Goal: Transaction & Acquisition: Obtain resource

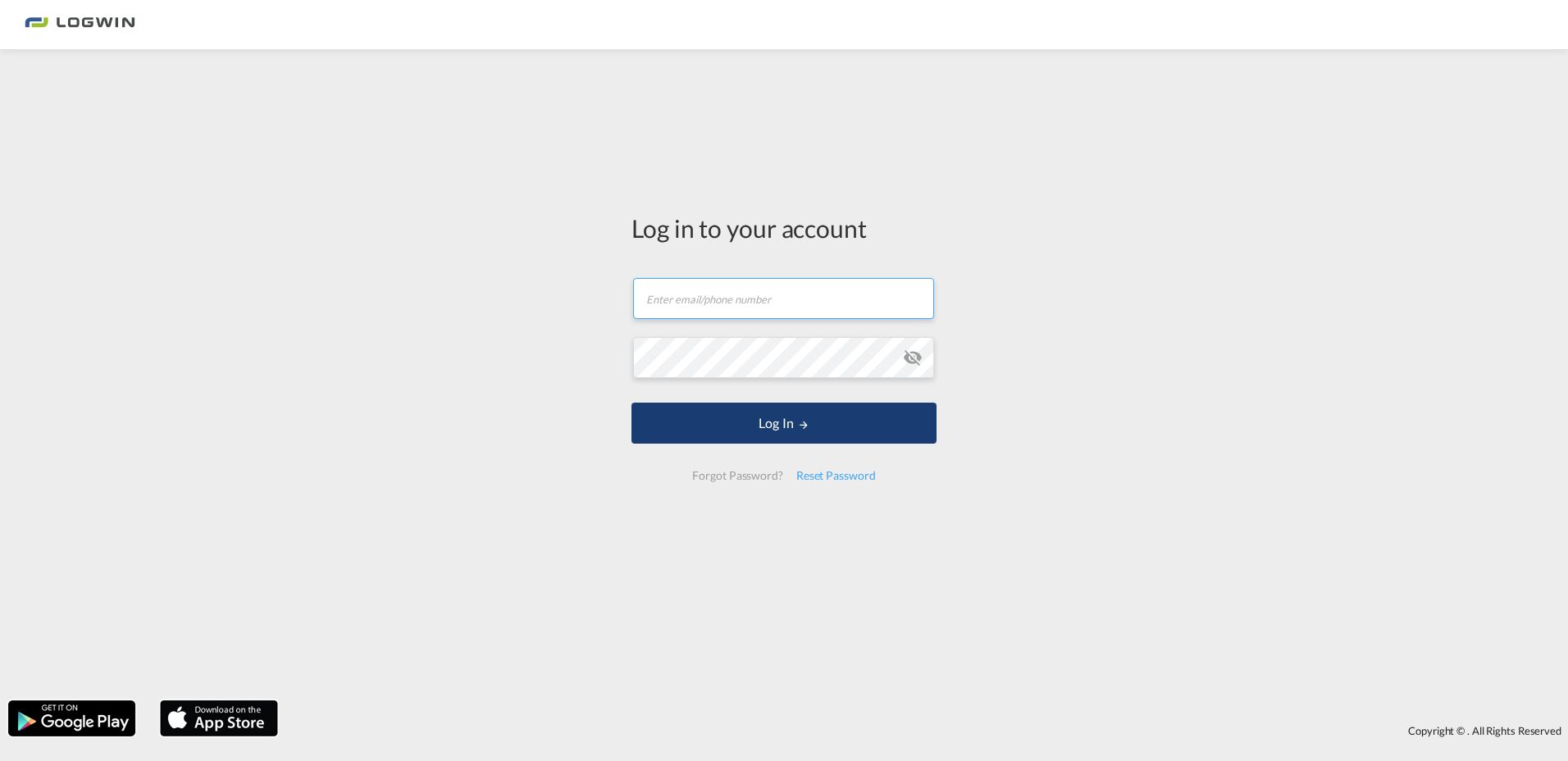
type input "[PERSON_NAME][EMAIL_ADDRESS][PERSON_NAME][DOMAIN_NAME]"
click at [780, 417] on button "Log In" at bounding box center [784, 423] width 305 height 41
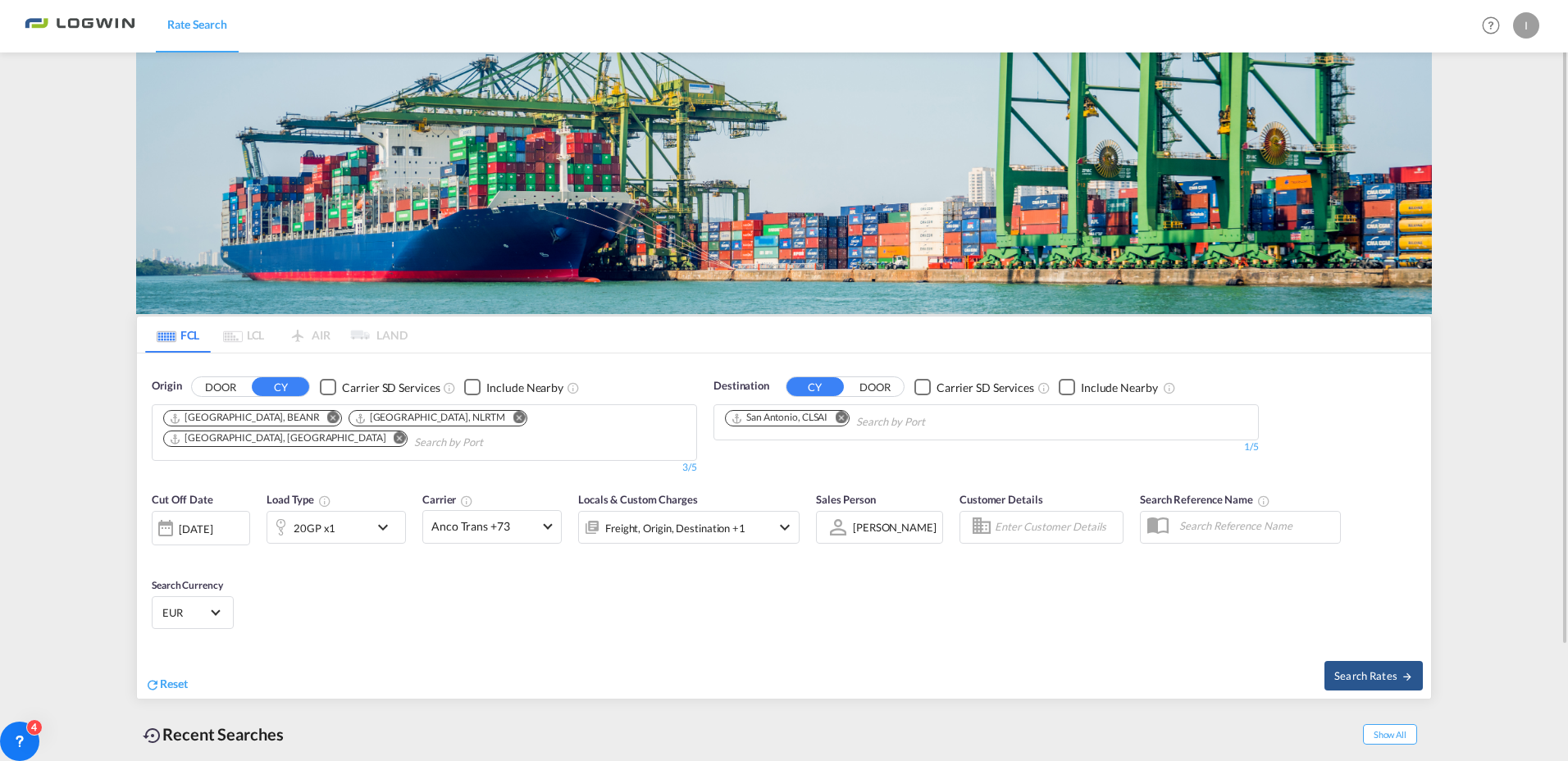
click at [513, 418] on md-icon "Remove" at bounding box center [518, 417] width 12 height 12
click at [842, 417] on md-icon "Remove" at bounding box center [840, 417] width 12 height 12
click at [802, 422] on body "Rate Search Rate Search Help Resources Product Release I My Profile Logout FCL …" at bounding box center [784, 380] width 1568 height 761
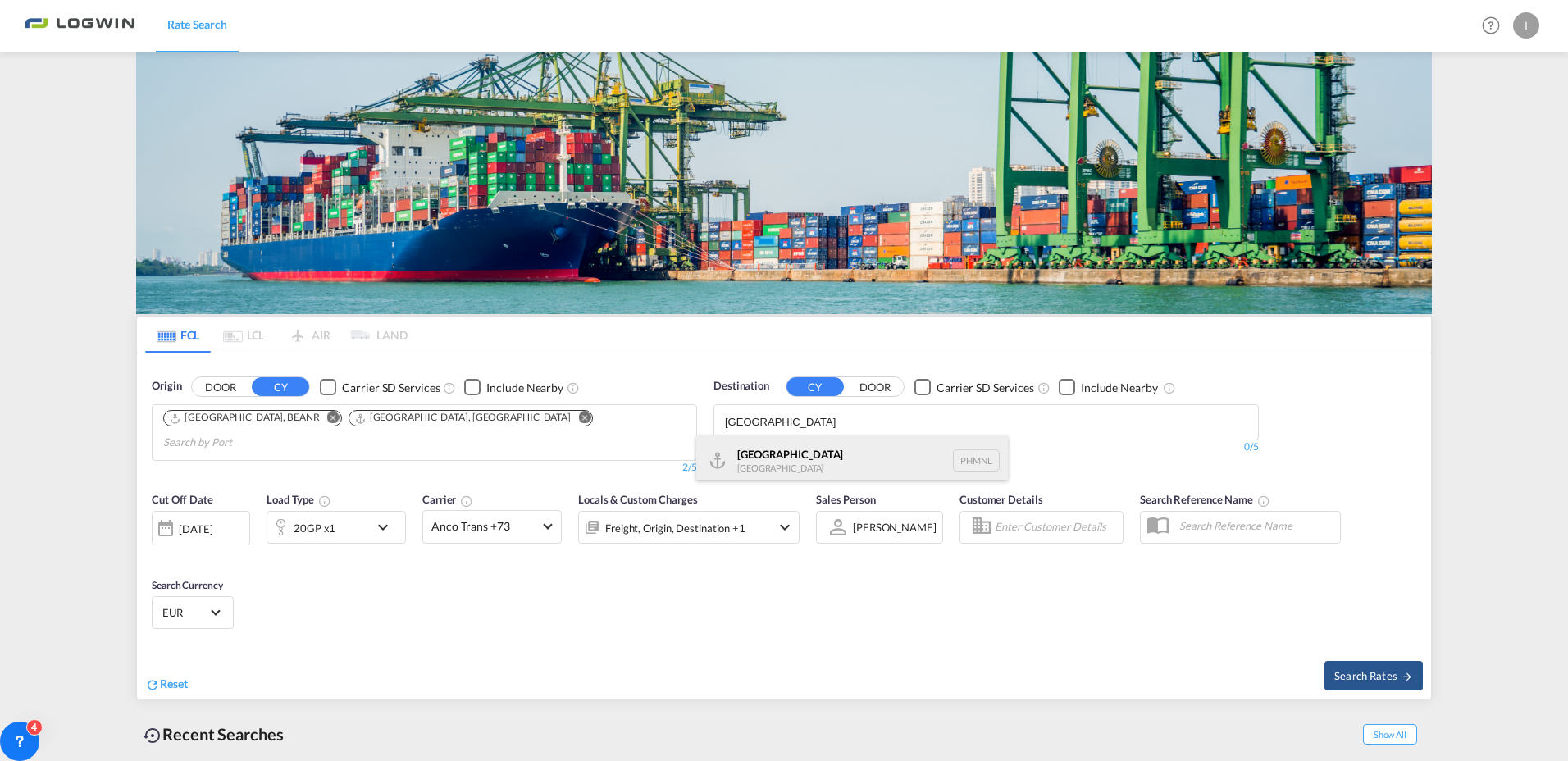
type input "[GEOGRAPHIC_DATA]"
click at [795, 456] on div "[GEOGRAPHIC_DATA] [GEOGRAPHIC_DATA] PHMNL" at bounding box center [852, 460] width 312 height 49
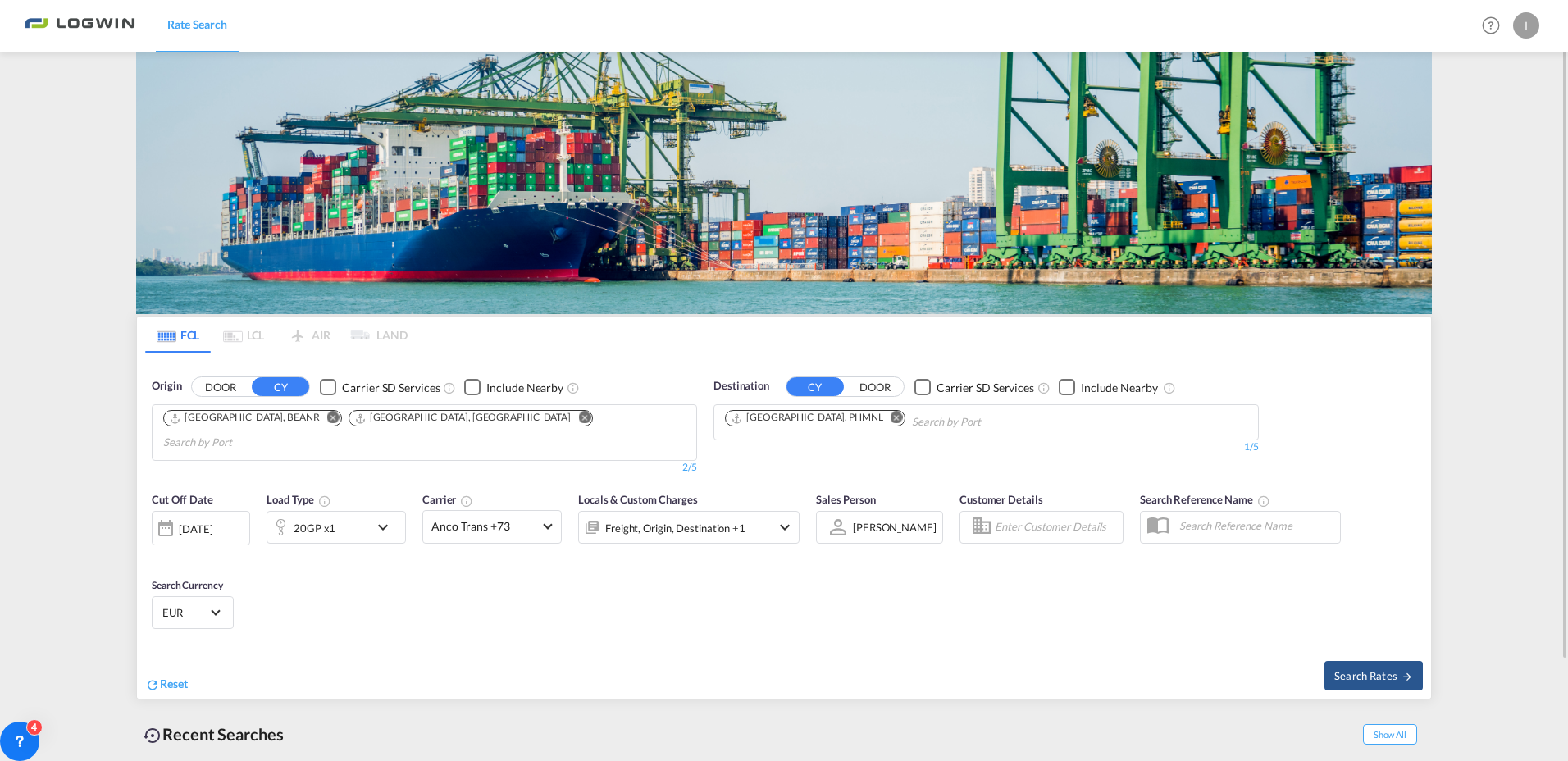
click at [327, 416] on md-icon "Remove" at bounding box center [333, 417] width 12 height 12
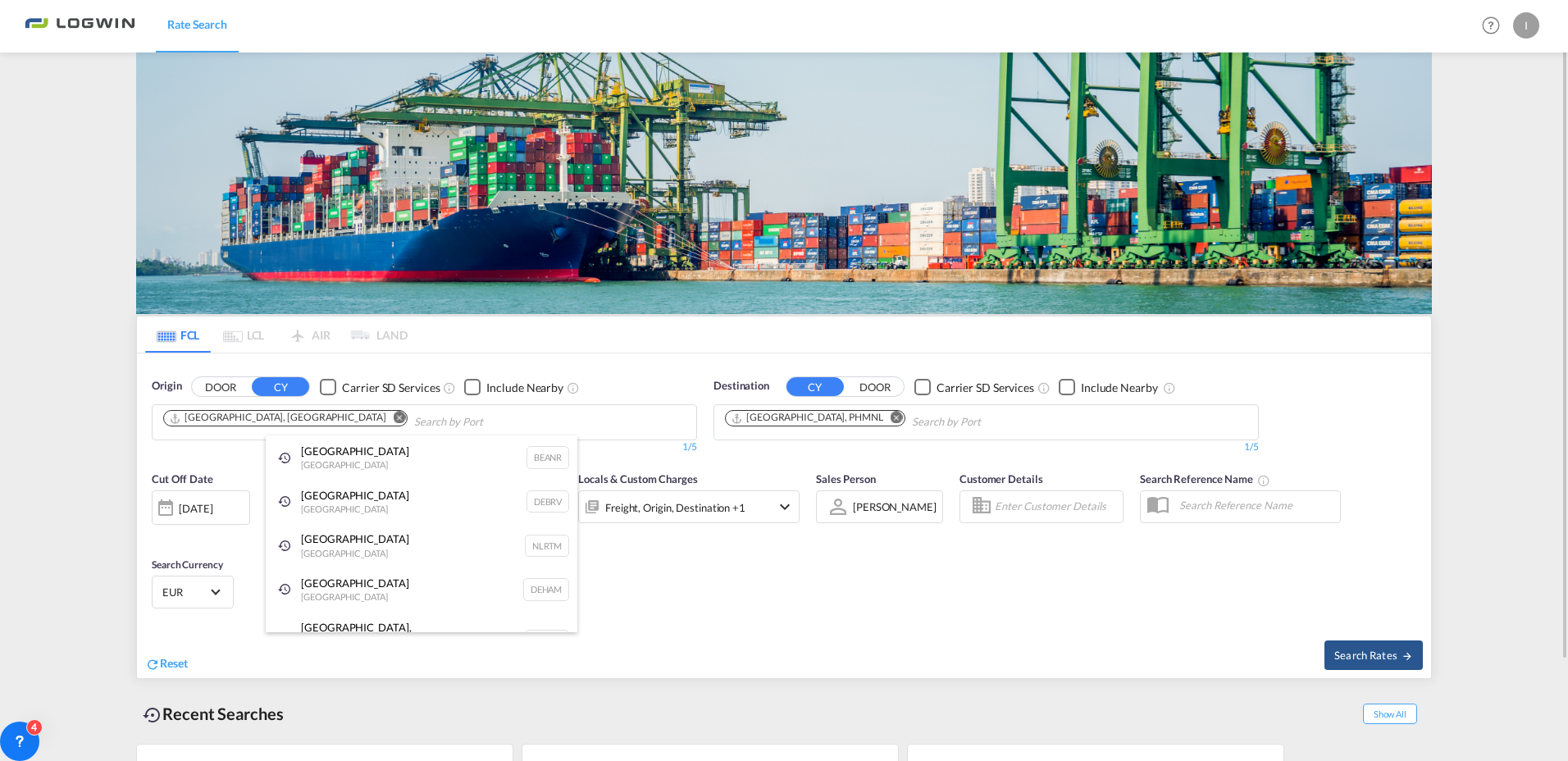
drag, startPoint x: 704, startPoint y: 616, endPoint x: 681, endPoint y: 612, distance: 23.3
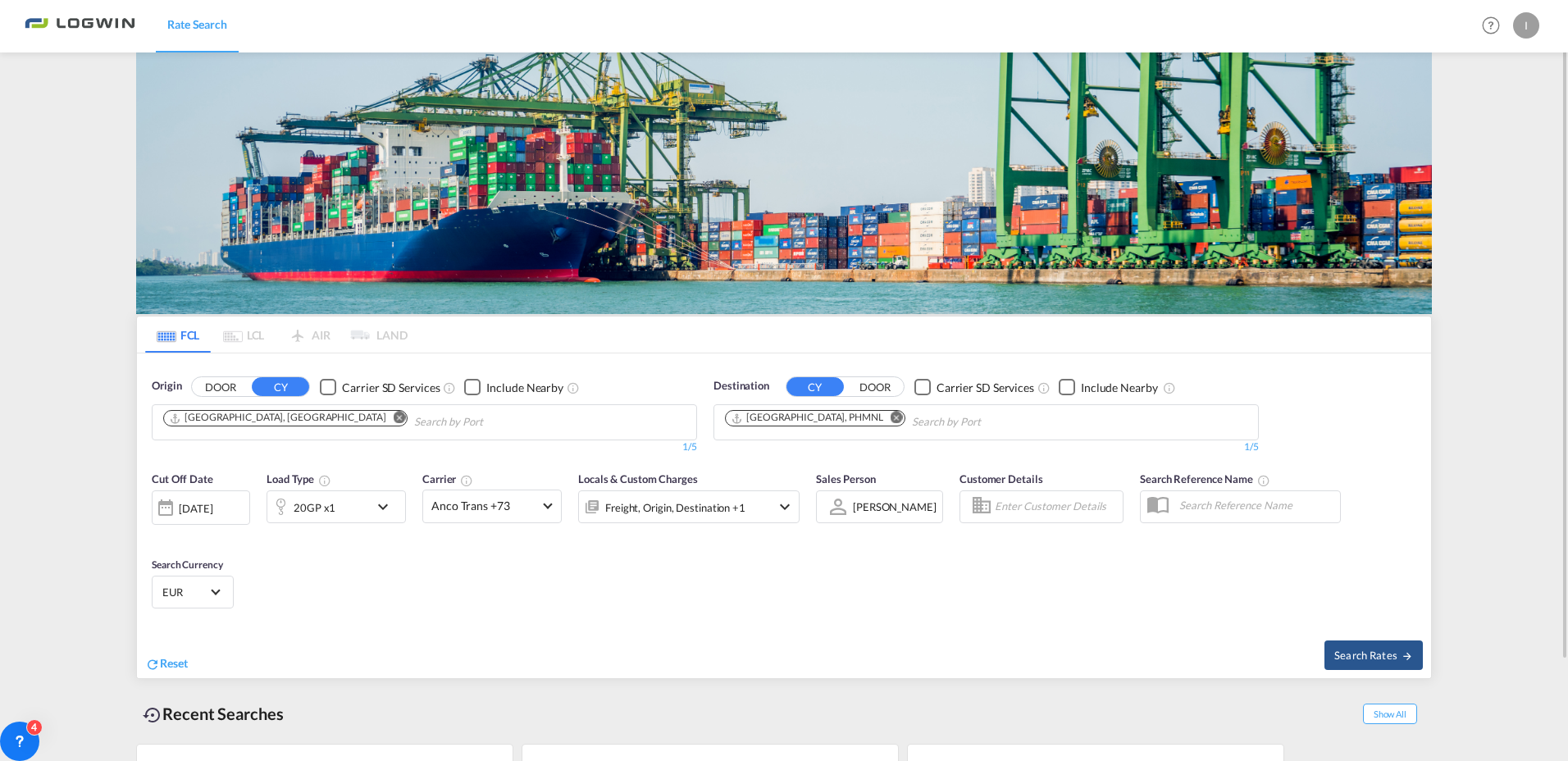
click at [381, 513] on md-icon "icon-chevron-down" at bounding box center [387, 507] width 28 height 20
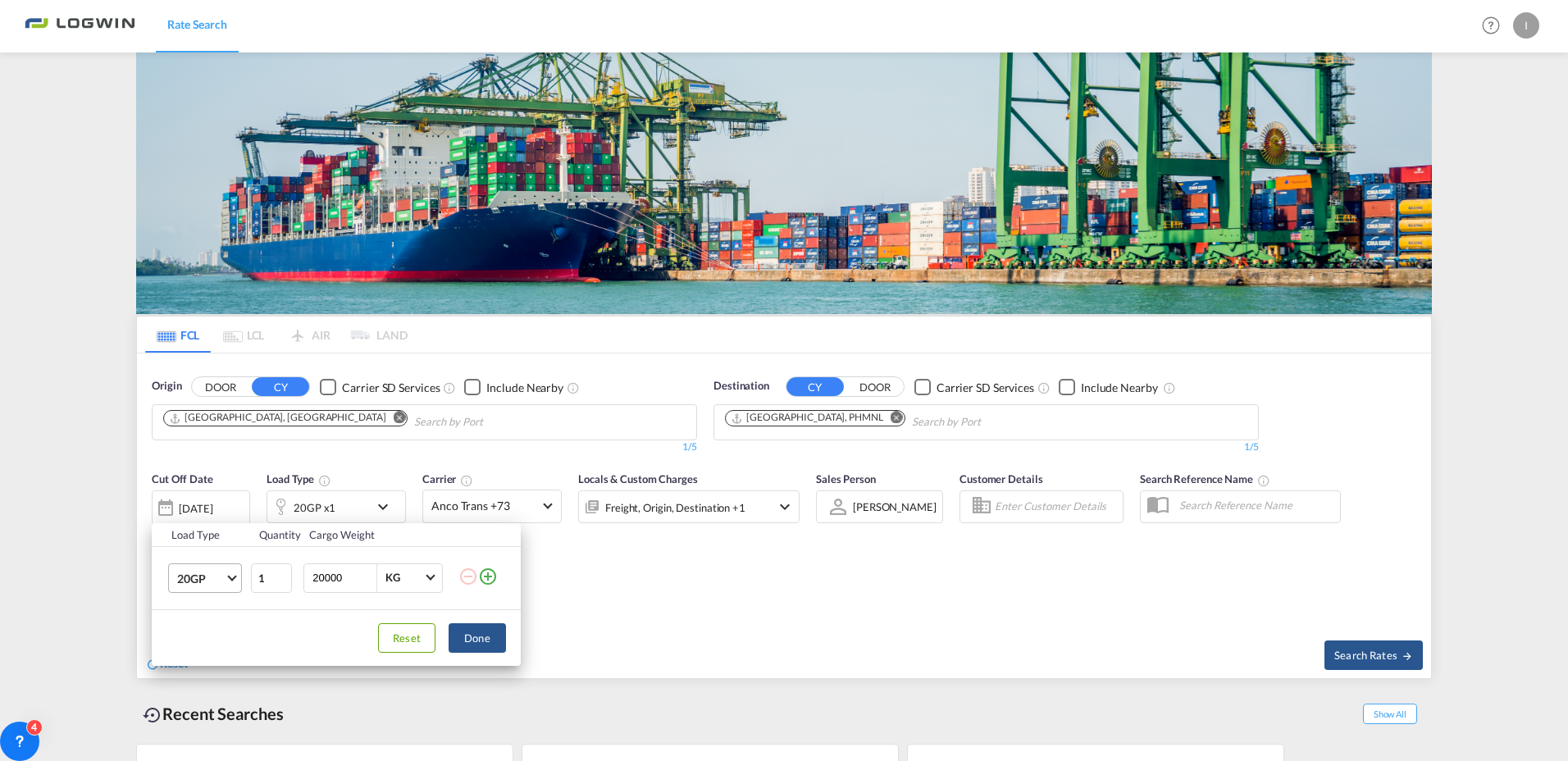
click at [212, 576] on span "20GP" at bounding box center [201, 578] width 48 height 16
click at [200, 637] on div "40HC" at bounding box center [192, 642] width 30 height 16
click at [469, 639] on button "Done" at bounding box center [477, 638] width 58 height 29
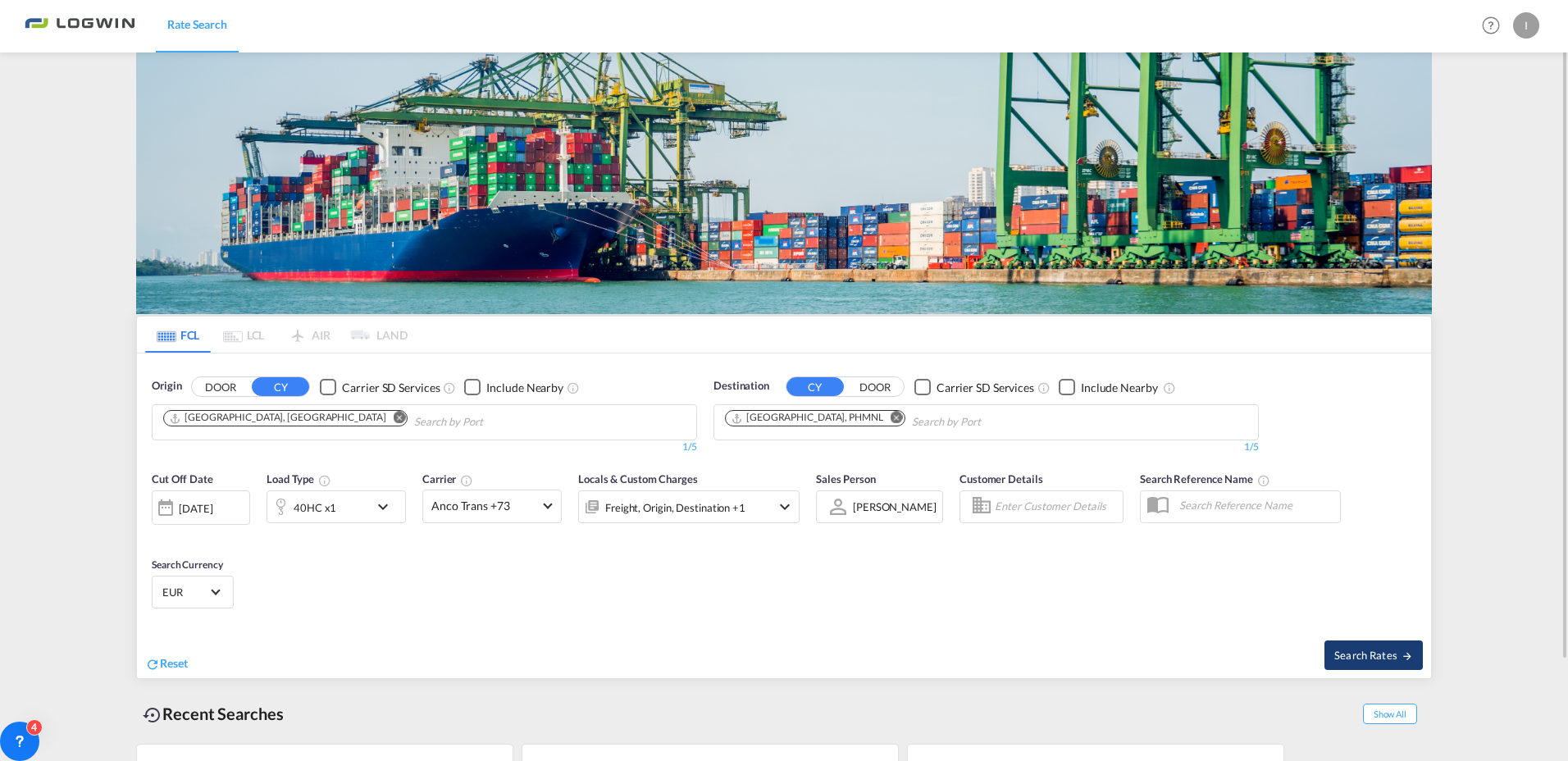
click at [1365, 650] on span "Search Rates" at bounding box center [1373, 655] width 79 height 13
type input "DEHAM to PHMNL / [DATE]"
